Goal: Find specific page/section: Find specific page/section

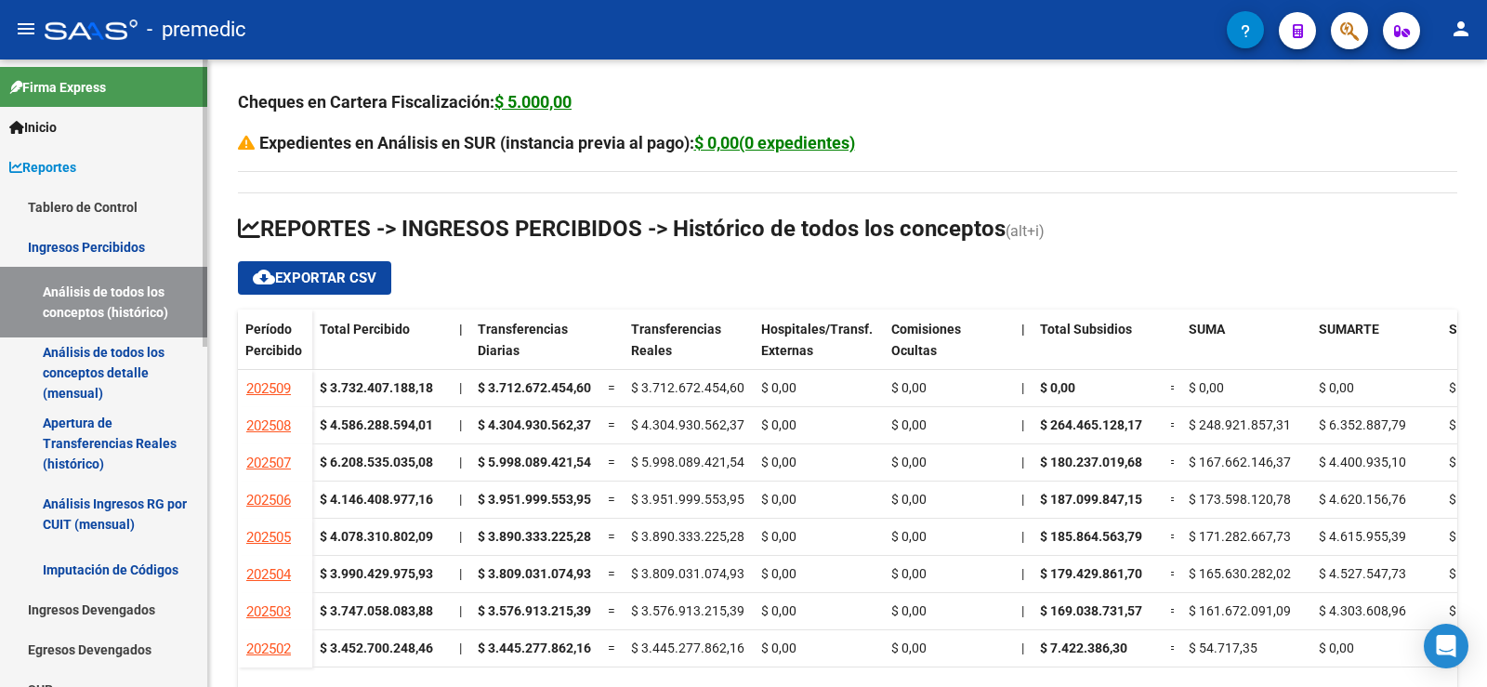
click at [82, 257] on link "Ingresos Percibidos" at bounding box center [103, 247] width 207 height 40
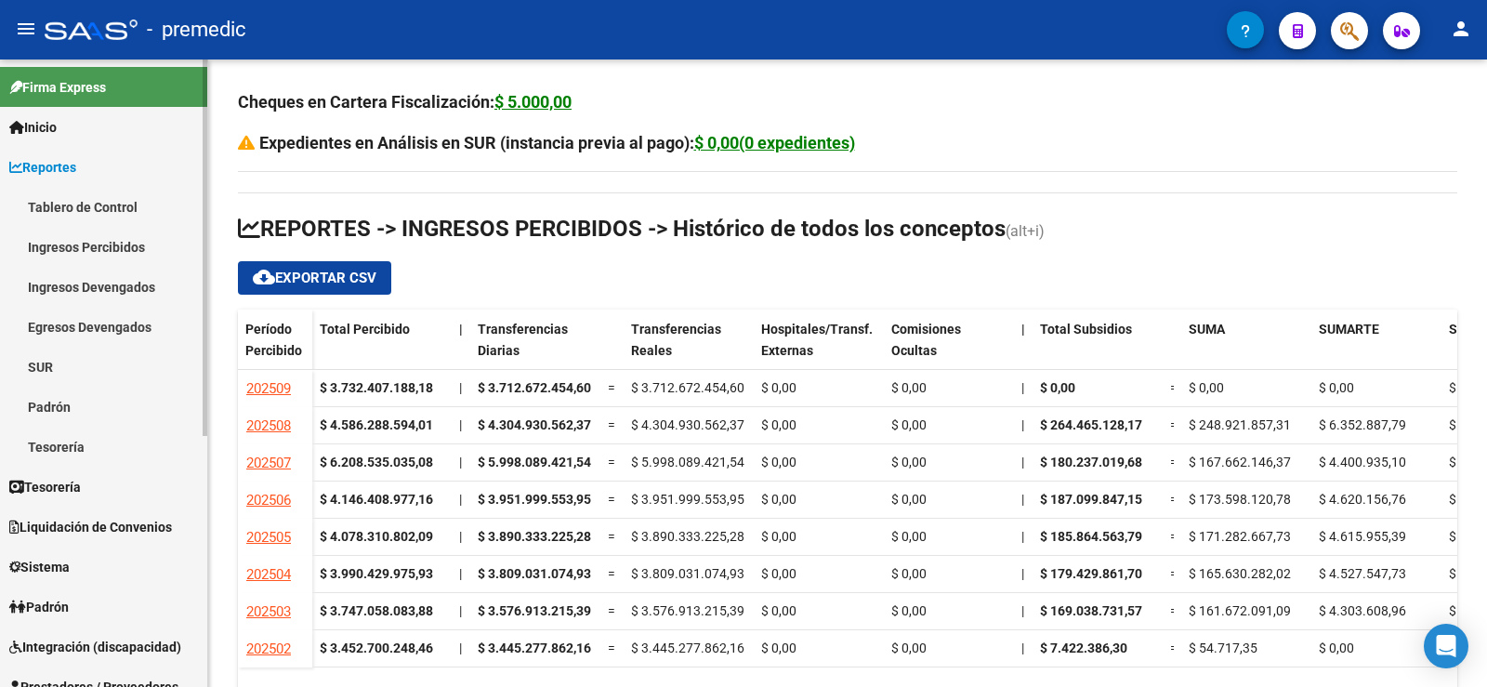
click at [129, 279] on link "Ingresos Devengados" at bounding box center [103, 287] width 207 height 40
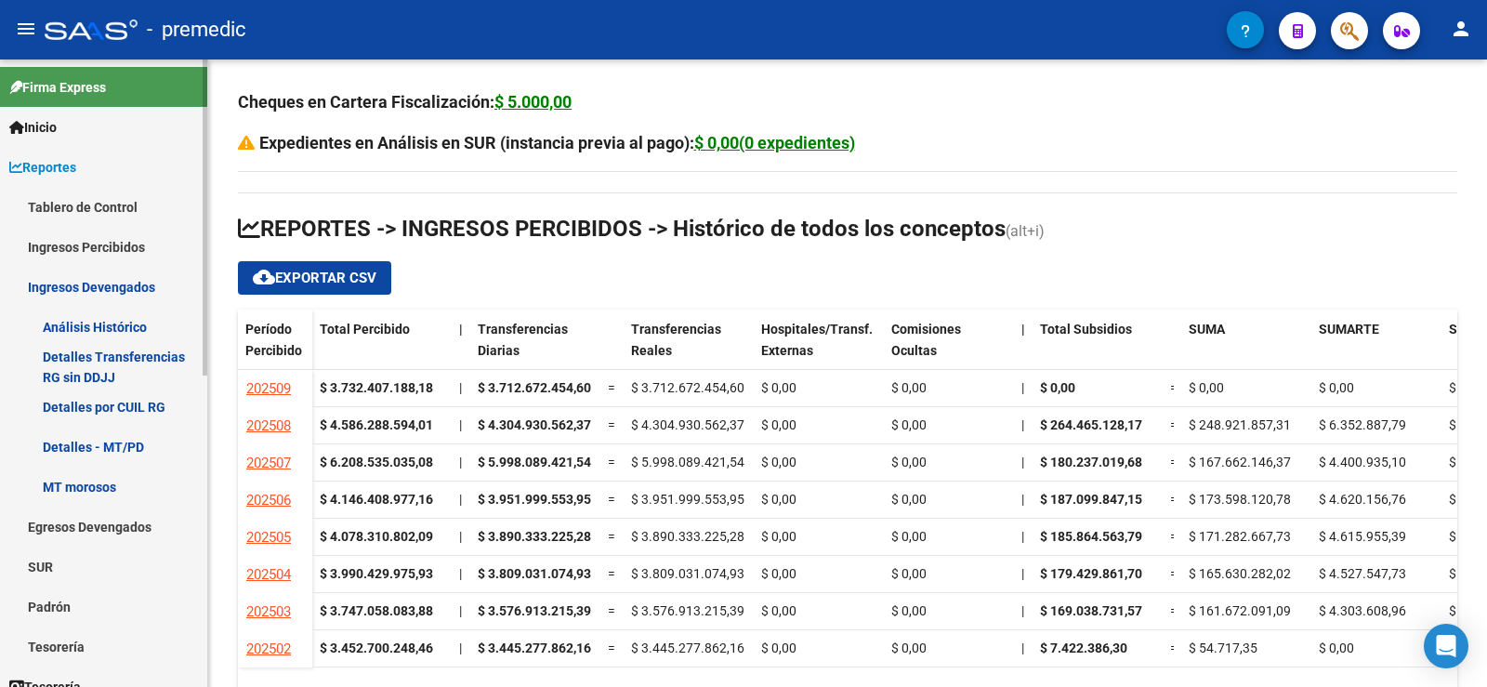
click at [128, 251] on link "Ingresos Percibidos" at bounding box center [103, 247] width 207 height 40
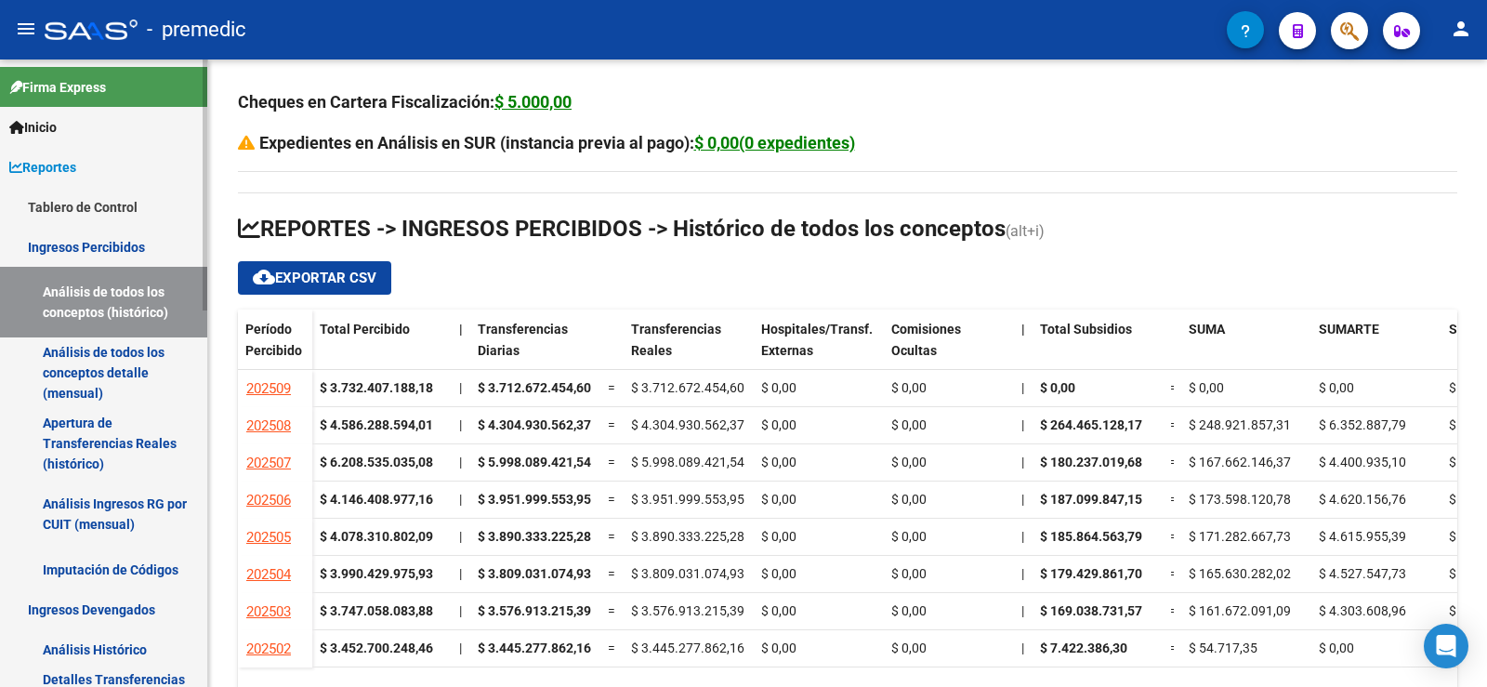
click at [125, 351] on link "Análisis de todos los conceptos detalle (mensual)" at bounding box center [103, 372] width 207 height 71
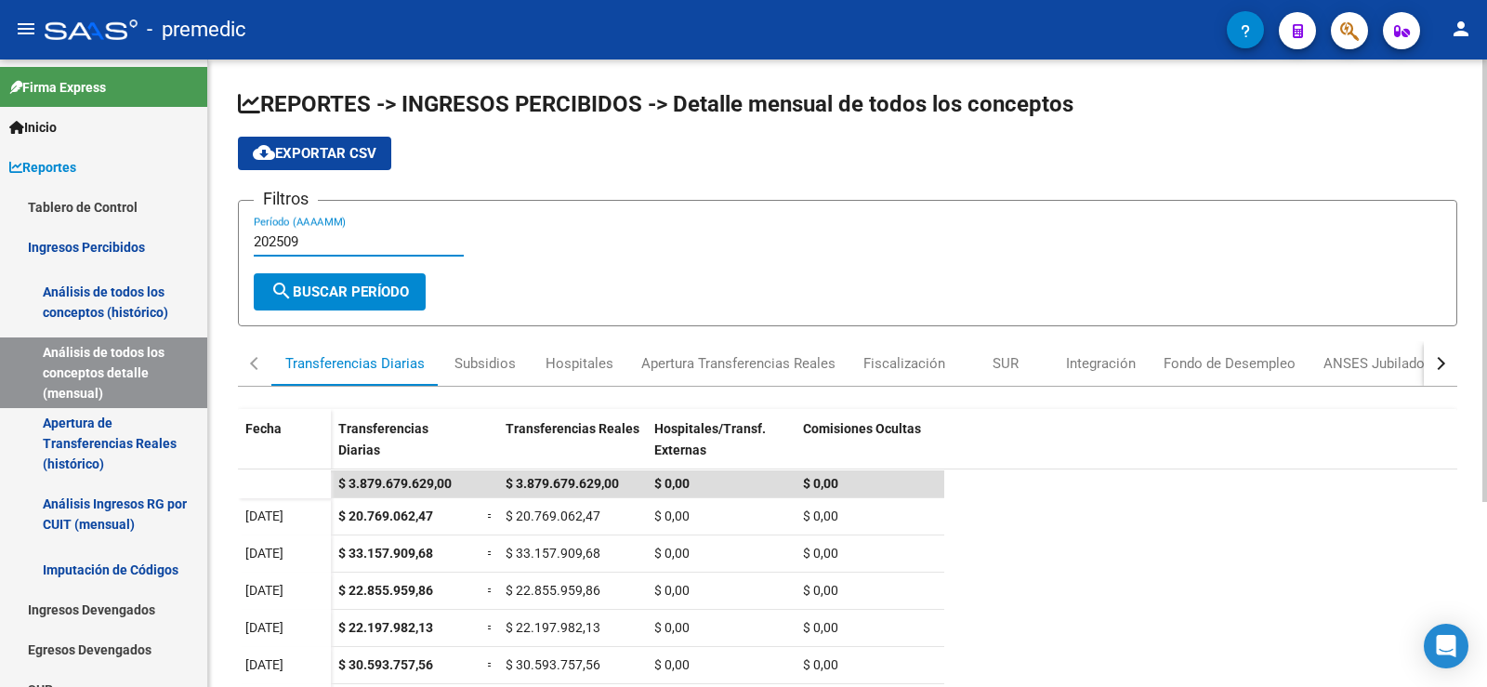
click at [313, 243] on input "202509" at bounding box center [359, 241] width 210 height 17
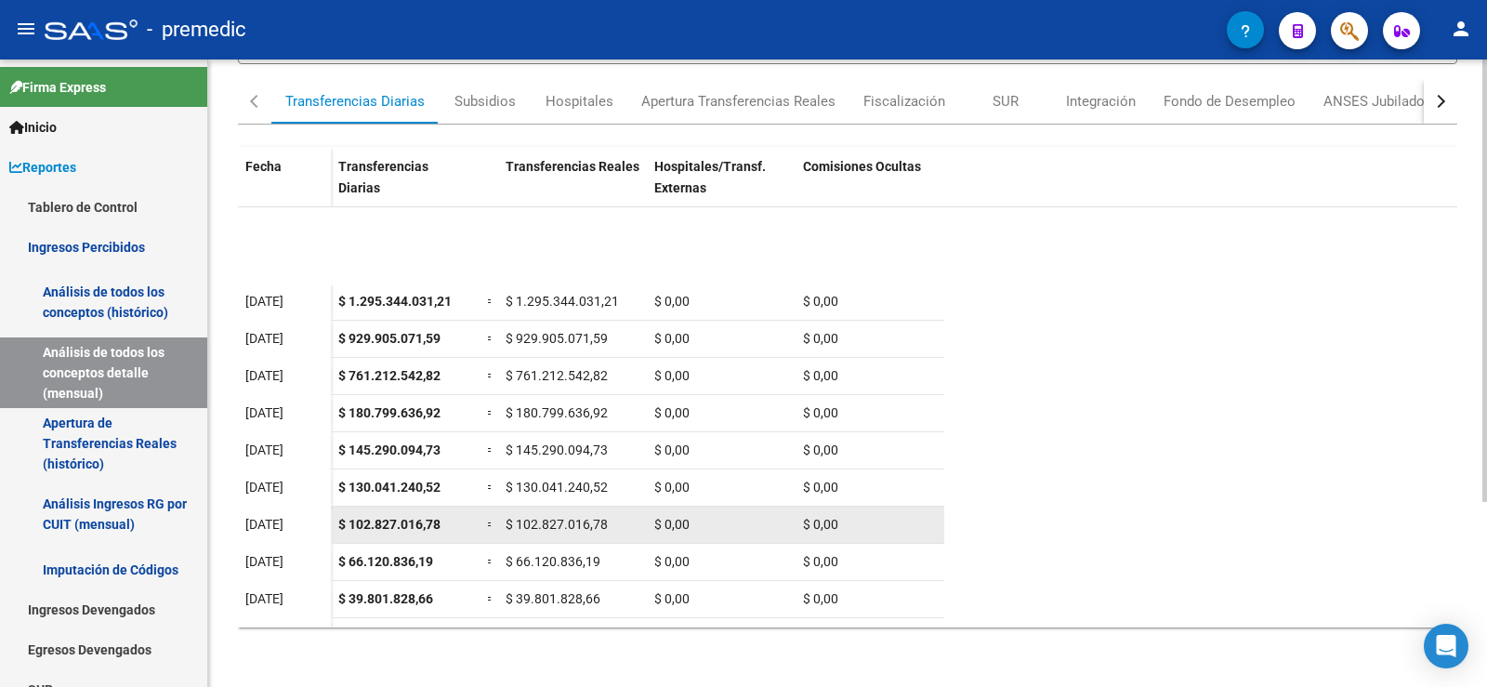
scroll to position [324, 0]
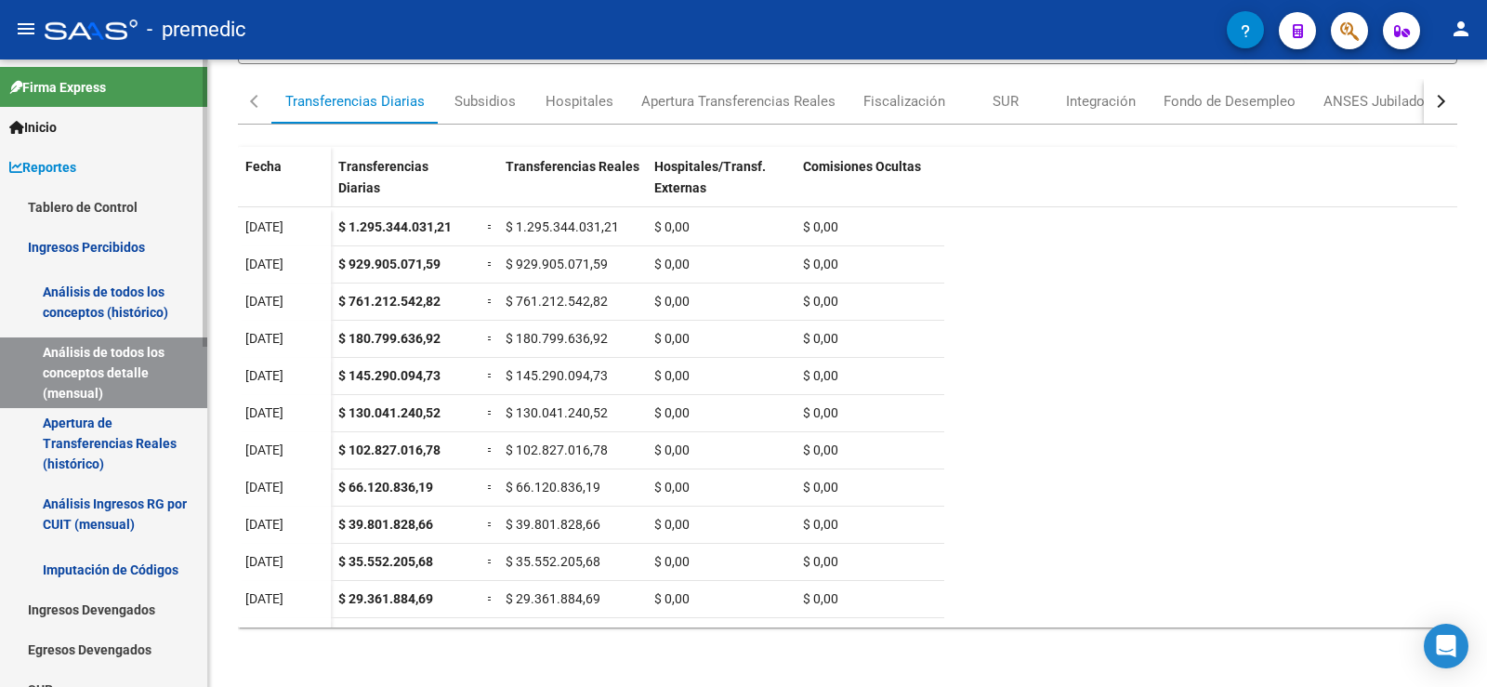
type input "202508"
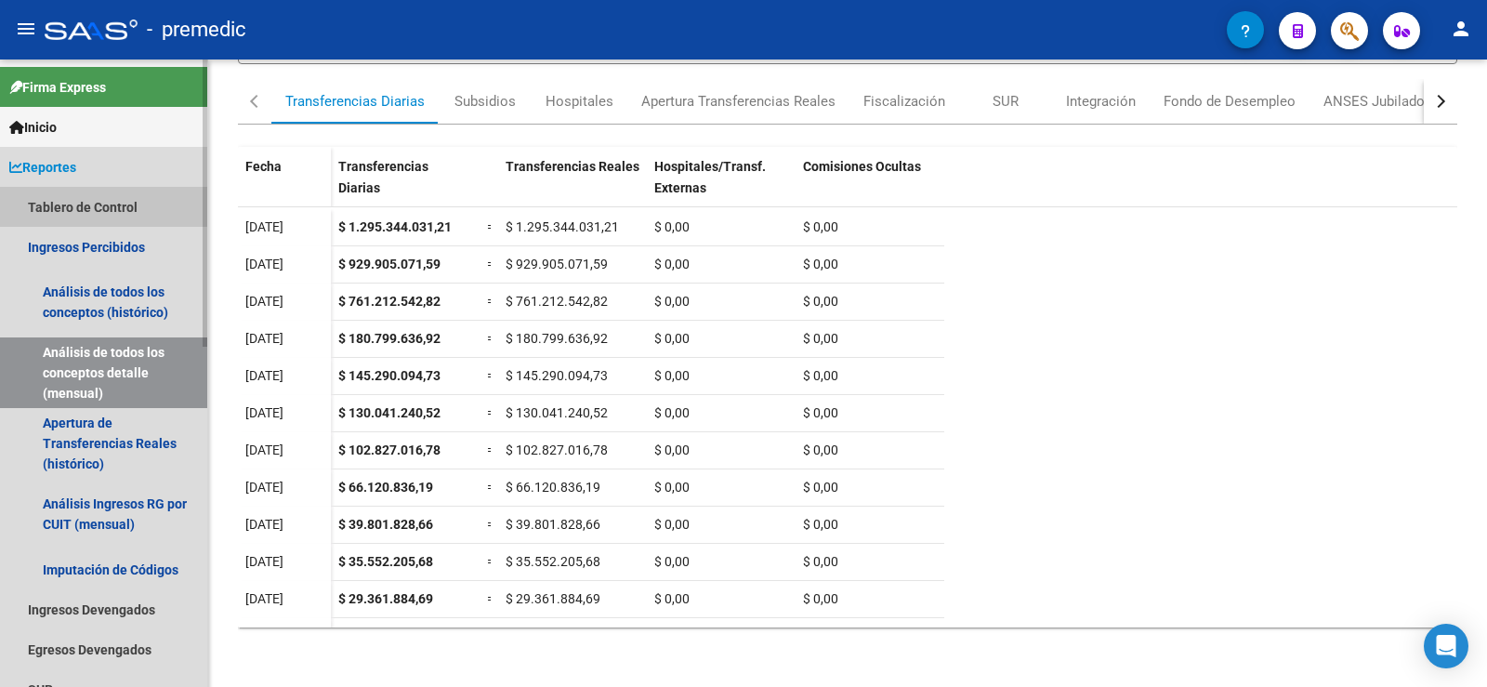
click at [108, 203] on link "Tablero de Control" at bounding box center [103, 207] width 207 height 40
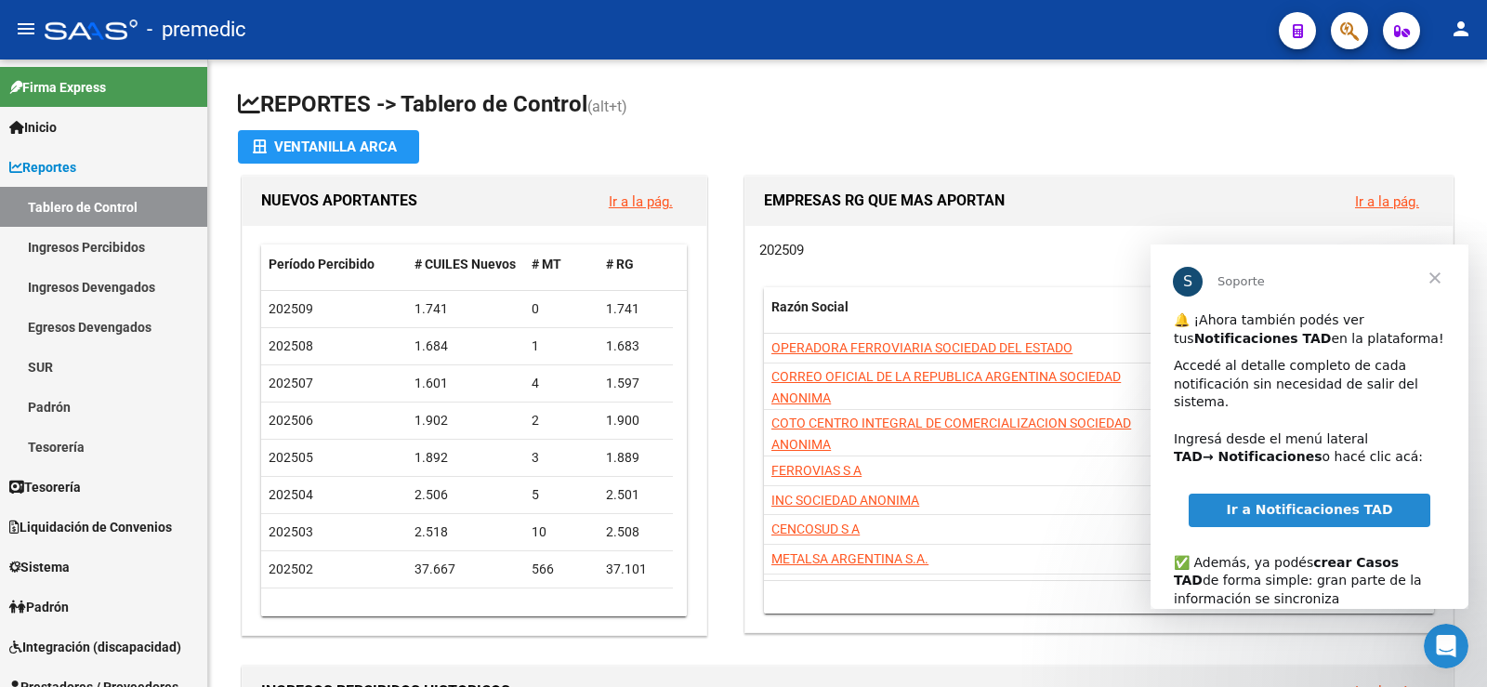
click at [1438, 279] on span "Cerrar" at bounding box center [1435, 277] width 67 height 67
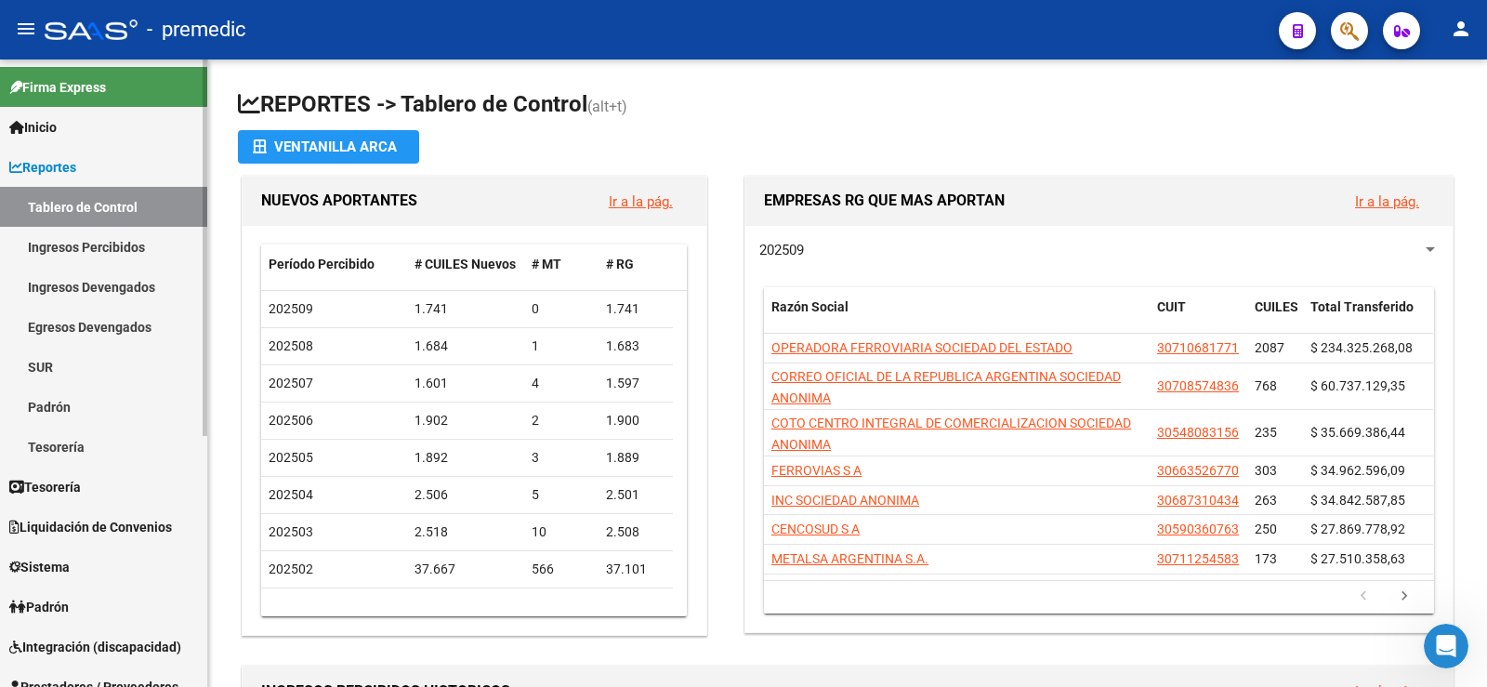
click at [137, 240] on link "Ingresos Percibidos" at bounding box center [103, 247] width 207 height 40
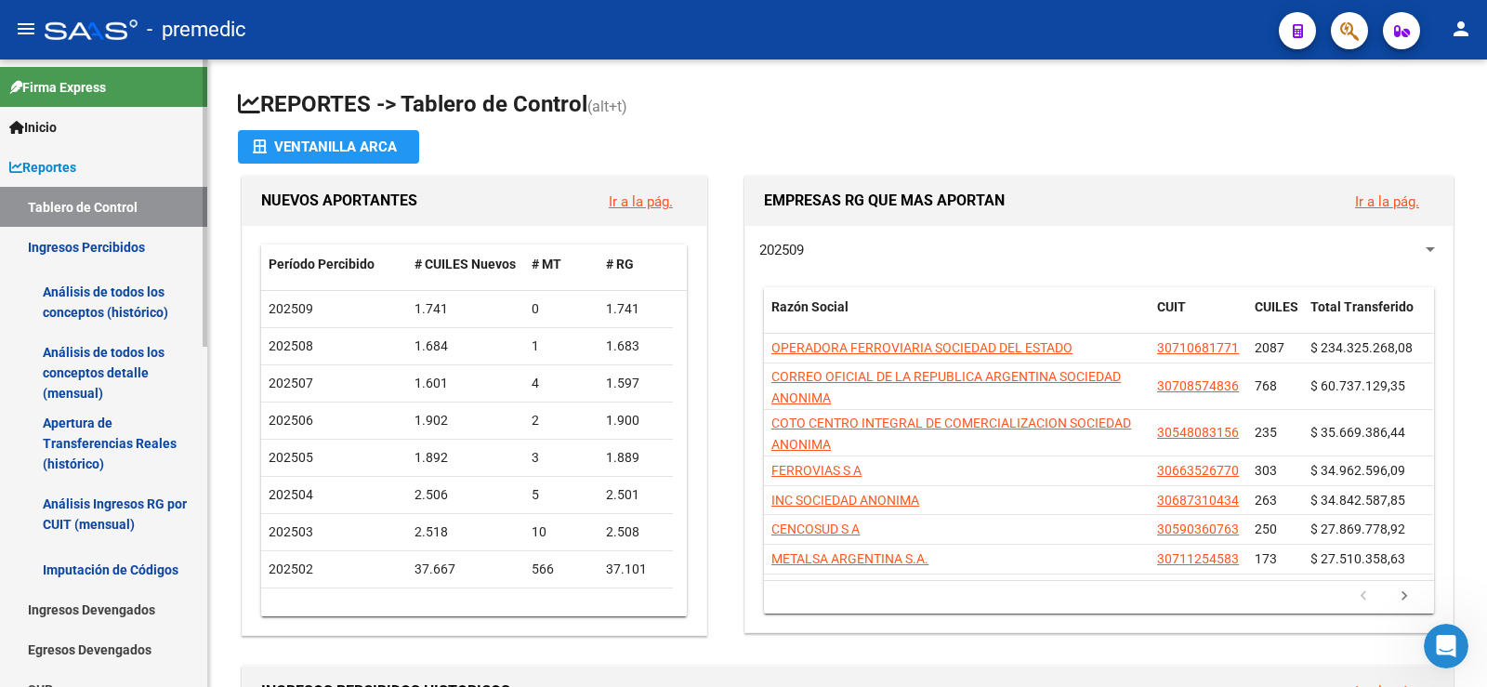
click at [119, 310] on link "Análisis de todos los conceptos (histórico)" at bounding box center [103, 302] width 207 height 71
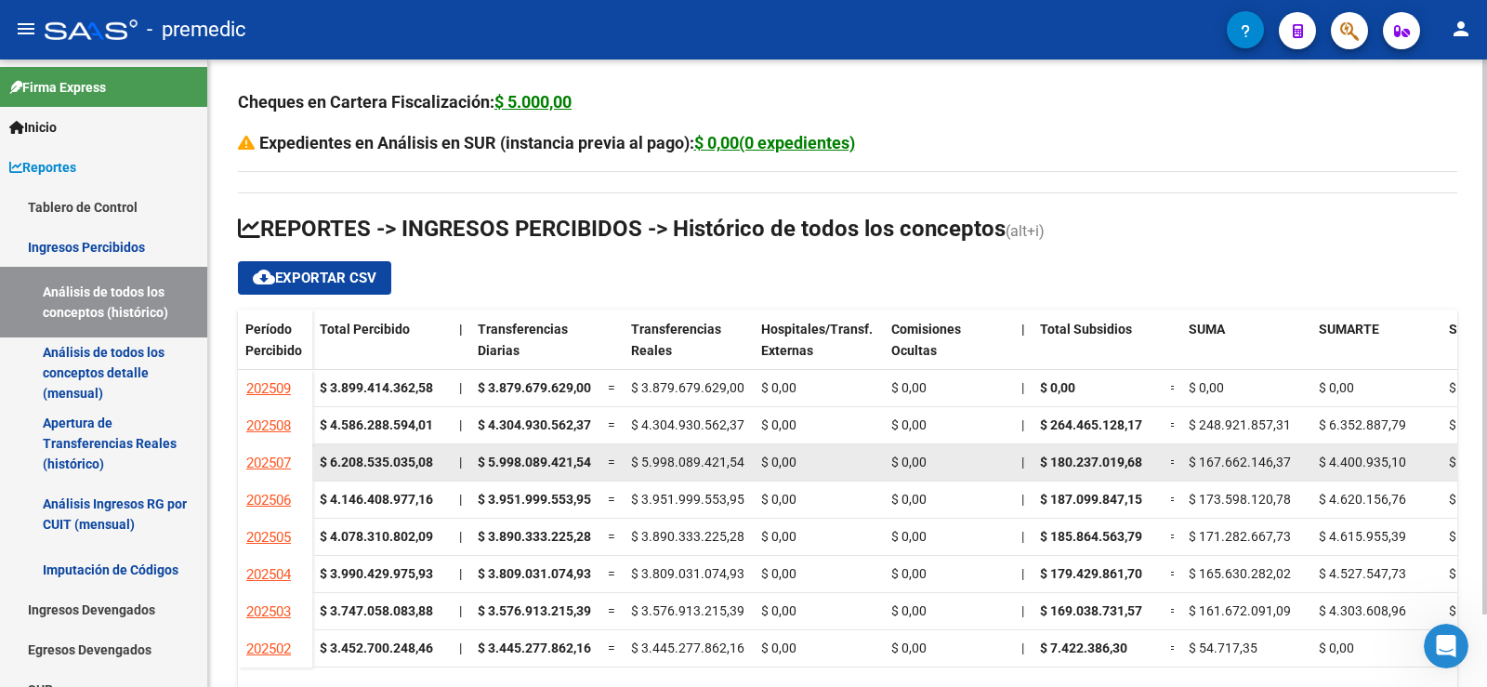
scroll to position [82, 0]
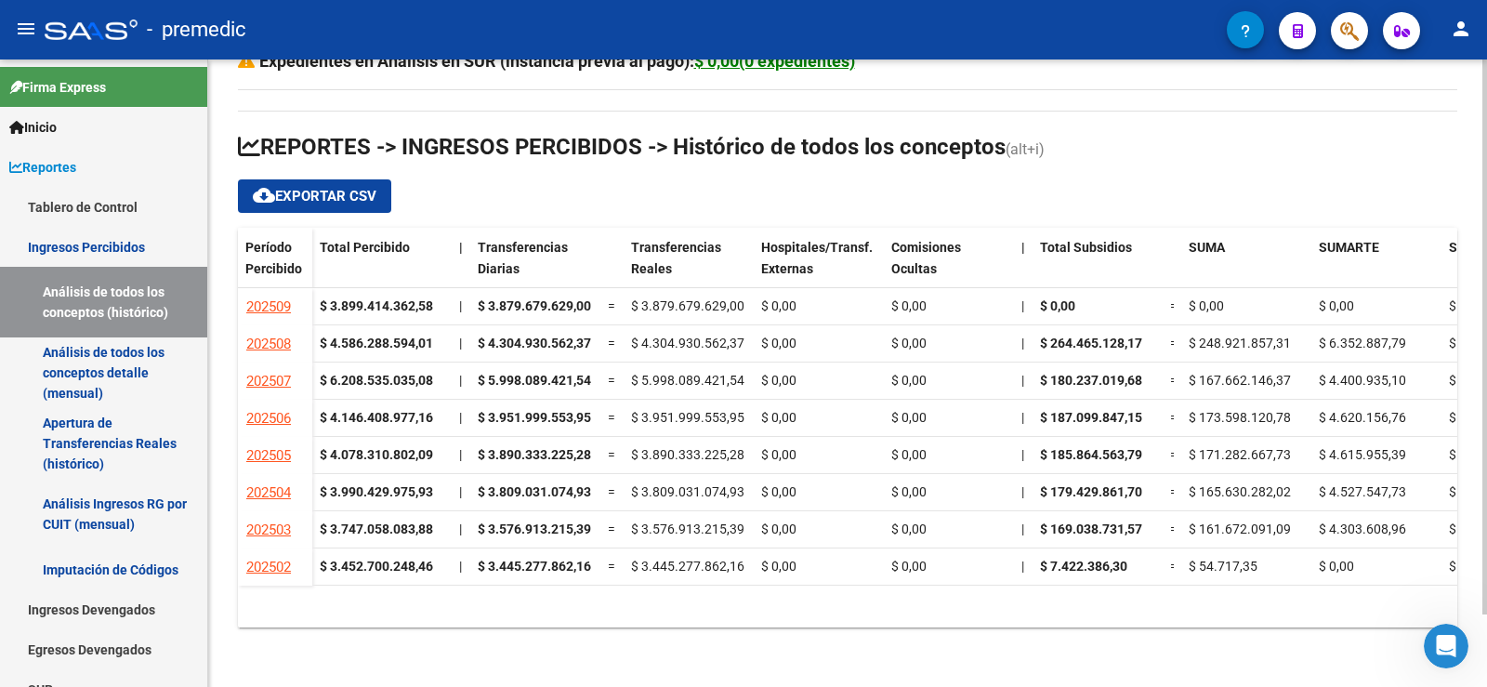
click at [1085, 73] on h3 "Expedientes en Análisis en SUR (instancia previa al pago): $ 0,00(0 expedientes)" at bounding box center [847, 61] width 1219 height 26
